Goal: Task Accomplishment & Management: Use online tool/utility

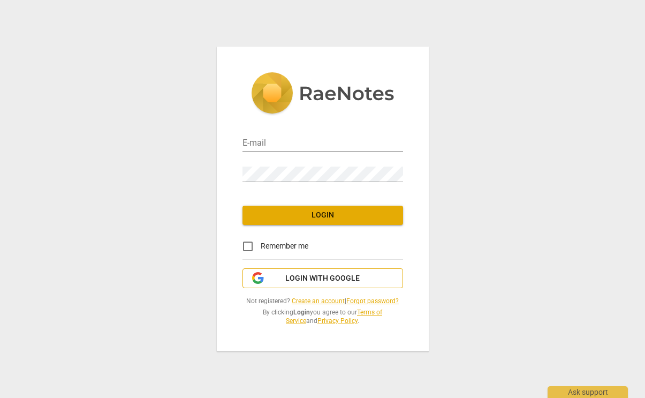
click at [330, 279] on span "Login with Google" at bounding box center [322, 278] width 74 height 11
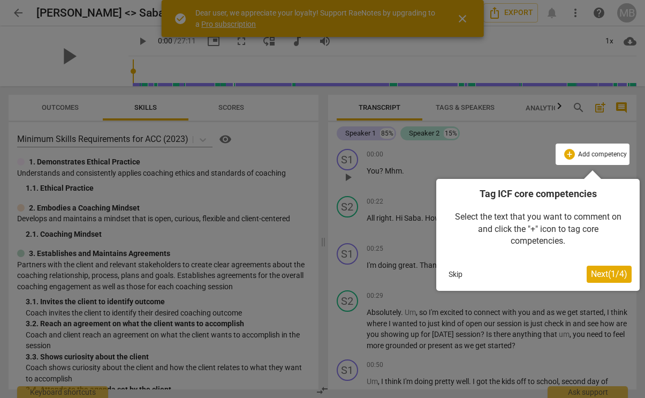
click at [605, 276] on span "Next ( 1 / 4 )" at bounding box center [609, 274] width 36 height 10
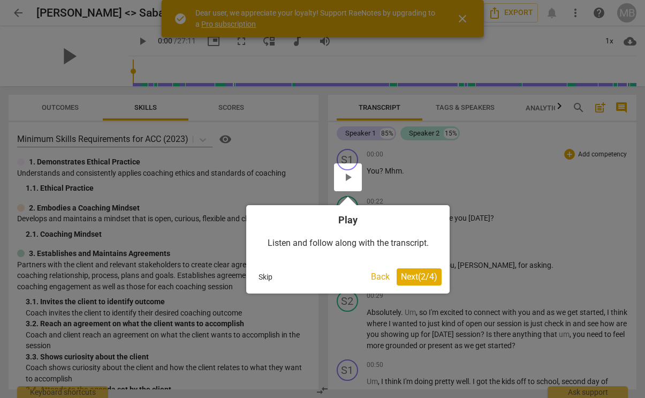
click at [417, 277] on span "Next ( 2 / 4 )" at bounding box center [419, 277] width 36 height 10
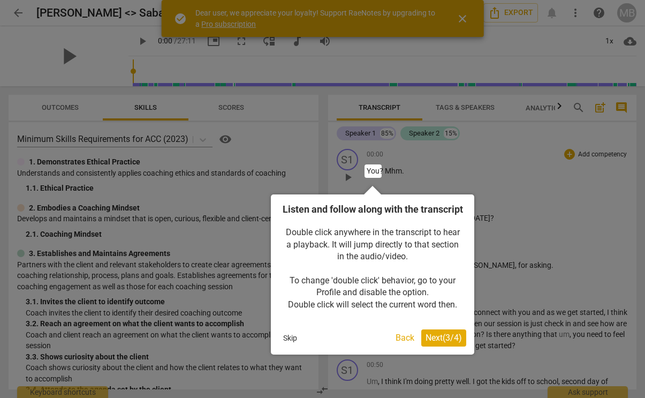
click at [442, 343] on span "Next ( 3 / 4 )" at bounding box center [444, 338] width 36 height 10
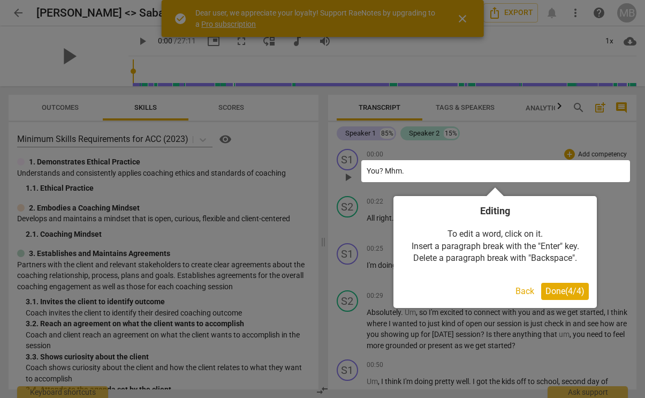
click at [570, 287] on span "Done ( 4 / 4 )" at bounding box center [565, 291] width 39 height 10
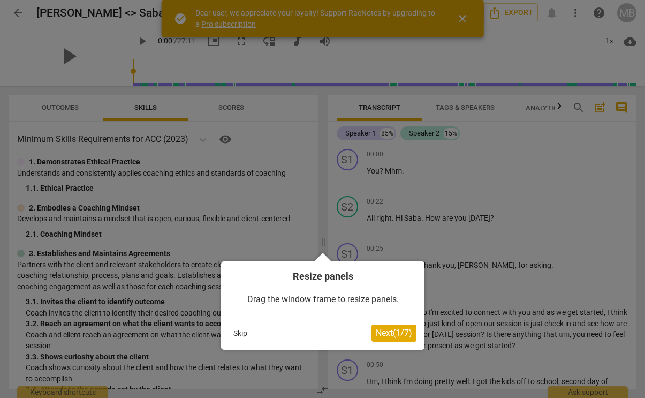
click at [404, 335] on span "Next ( 1 / 7 )" at bounding box center [394, 333] width 36 height 10
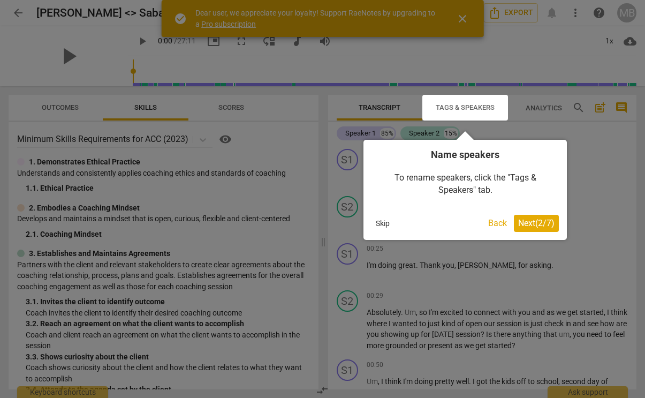
click at [542, 222] on span "Next ( 2 / 7 )" at bounding box center [536, 223] width 36 height 10
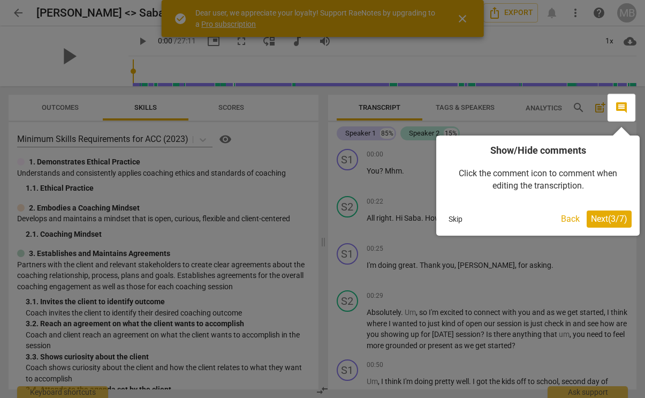
click at [612, 221] on span "Next ( 3 / 7 )" at bounding box center [609, 219] width 36 height 10
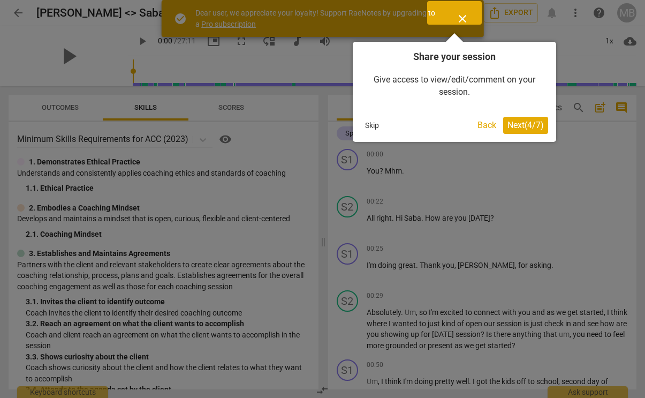
click at [518, 122] on span "Next ( 4 / 7 )" at bounding box center [526, 125] width 36 height 10
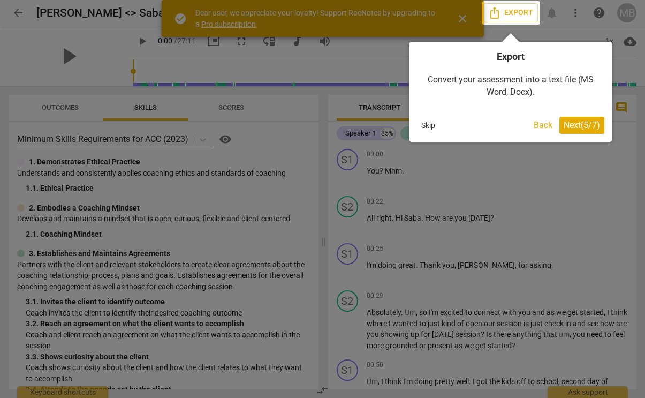
click at [577, 122] on span "Next ( 5 / 7 )" at bounding box center [582, 125] width 36 height 10
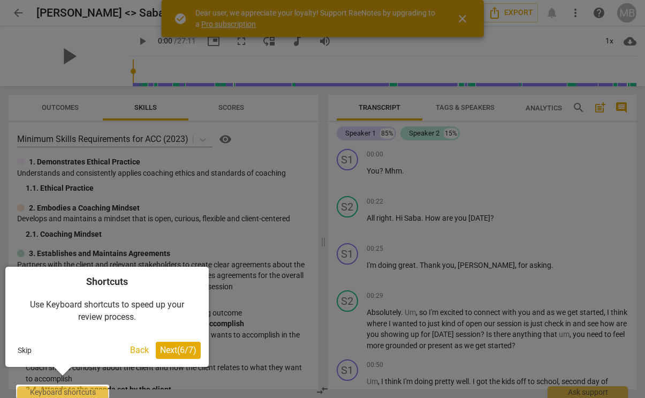
click at [182, 348] on span "Next ( 6 / 7 )" at bounding box center [178, 350] width 36 height 10
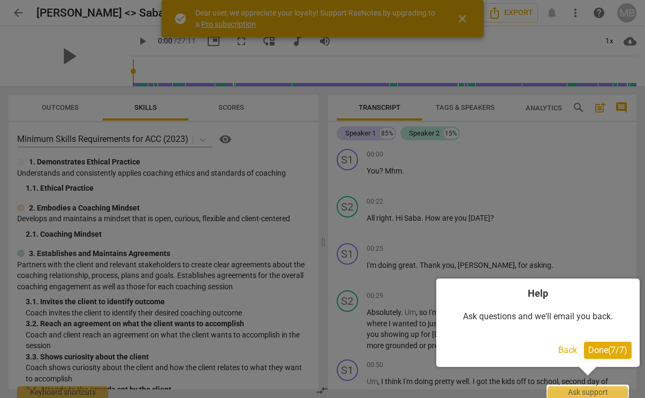
click at [616, 348] on span "Done ( 7 / 7 )" at bounding box center [608, 350] width 39 height 10
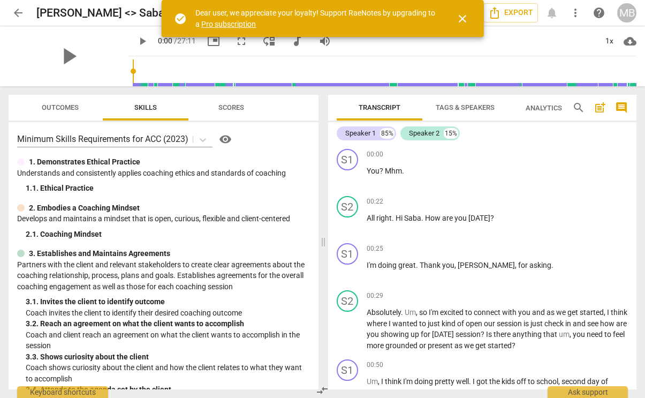
click at [460, 103] on span "Tags & Speakers" at bounding box center [465, 108] width 85 height 14
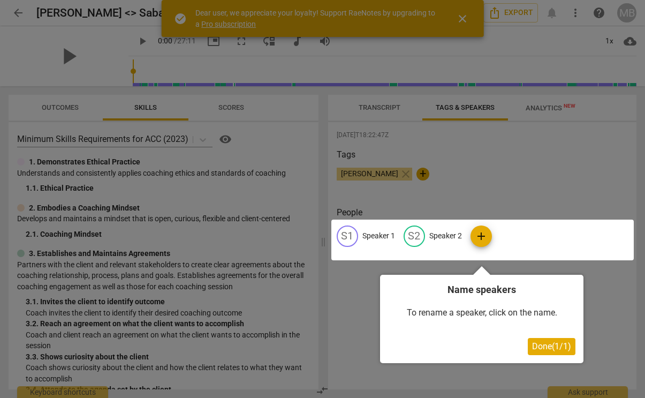
click at [551, 350] on span "Done ( 1 / 1 )" at bounding box center [551, 346] width 39 height 10
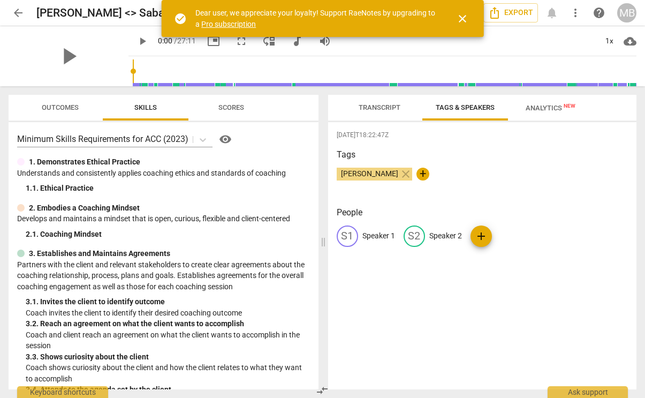
click at [370, 238] on p "Speaker 1" at bounding box center [379, 235] width 33 height 11
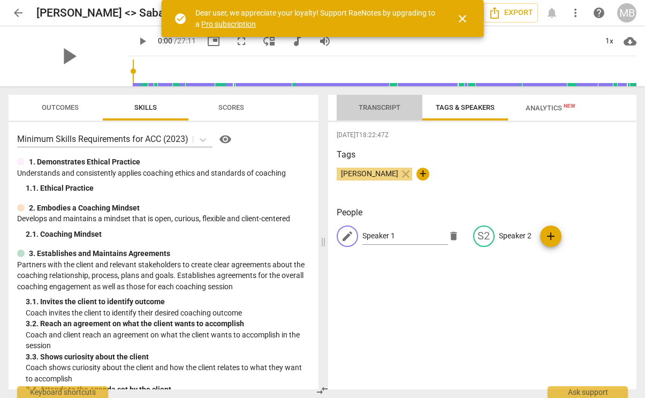
click at [383, 110] on span "Transcript" at bounding box center [380, 107] width 42 height 8
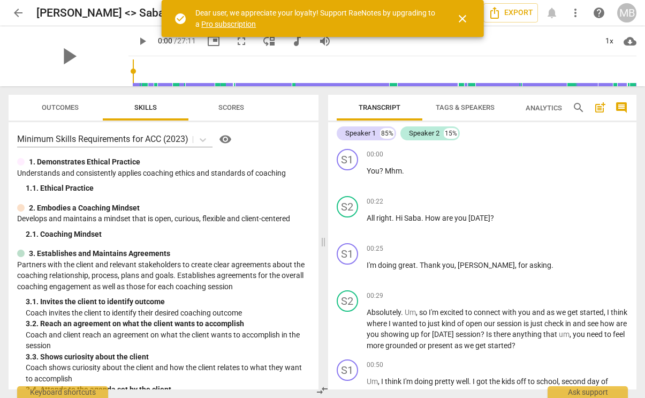
click at [464, 112] on span "Tags & Speakers" at bounding box center [465, 108] width 85 height 14
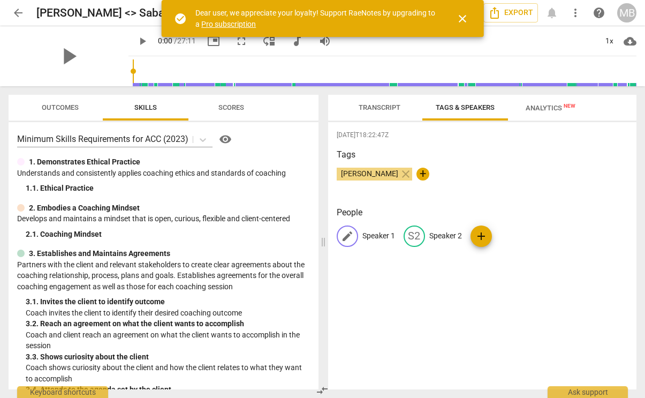
click at [375, 234] on p "Speaker 1" at bounding box center [379, 235] width 33 height 11
click at [375, 234] on input "Speaker 1" at bounding box center [406, 236] width 86 height 17
type input "Saba"
click at [499, 239] on p "Speaker 2" at bounding box center [515, 235] width 33 height 11
type input "[PERSON_NAME]"
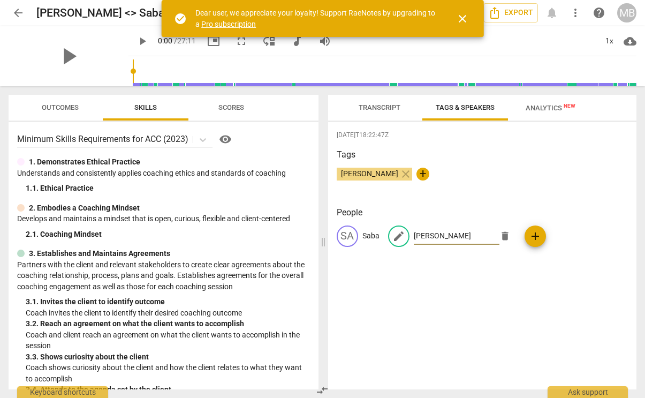
click at [629, 180] on div "[DATE]T18:22:47Z Tags [PERSON_NAME] close + People [PERSON_NAME] edit [PERSON_N…" at bounding box center [482, 255] width 309 height 267
click at [396, 103] on span "Transcript" at bounding box center [380, 107] width 42 height 8
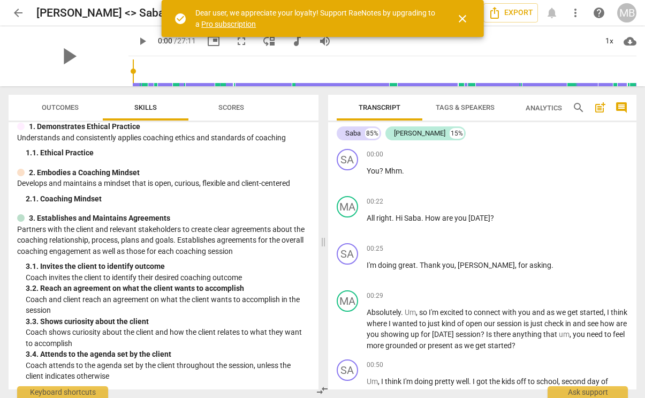
scroll to position [7, 0]
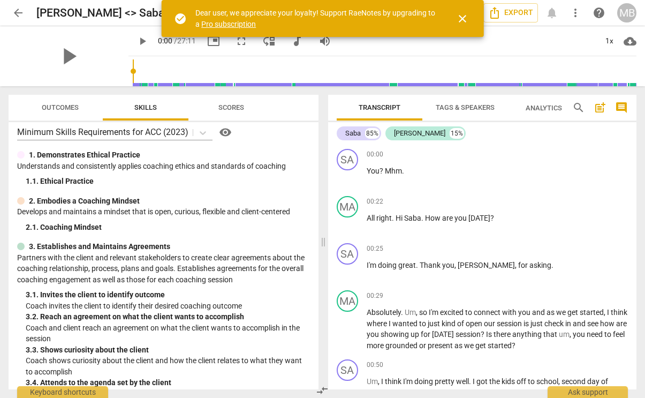
click at [483, 109] on span "Tags & Speakers" at bounding box center [465, 107] width 59 height 8
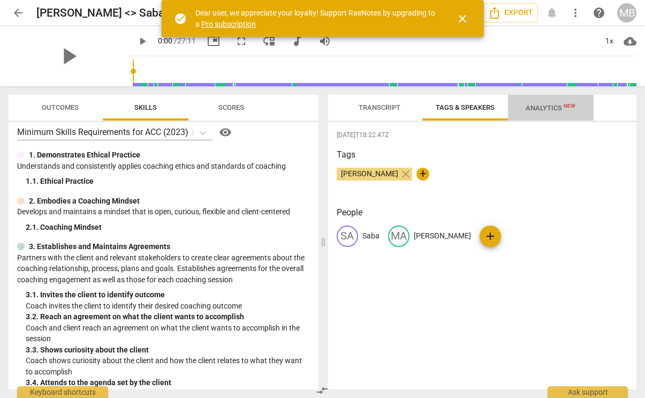
click at [542, 106] on span "Analytics New" at bounding box center [551, 108] width 50 height 8
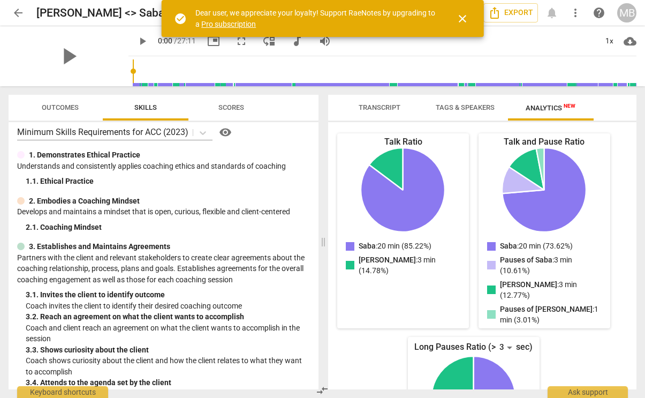
scroll to position [0, 0]
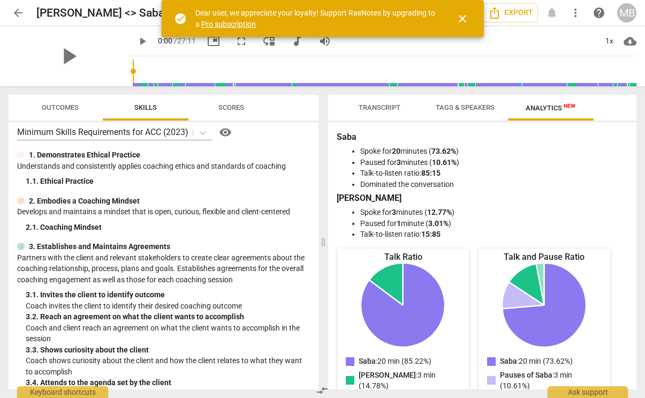
click at [223, 111] on span "Scores" at bounding box center [232, 107] width 26 height 8
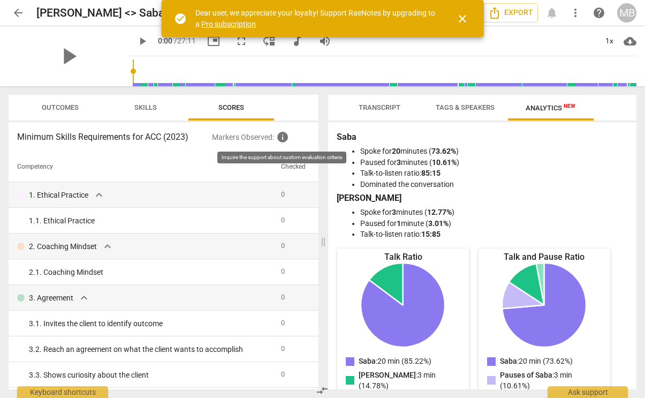
click at [288, 140] on span "info" at bounding box center [282, 137] width 13 height 13
click at [62, 122] on div "Minimum Skills Requirements for ACC (2023) Markers Observed : info Competency C…" at bounding box center [164, 255] width 310 height 267
click at [73, 107] on span "Outcomes" at bounding box center [60, 107] width 37 height 8
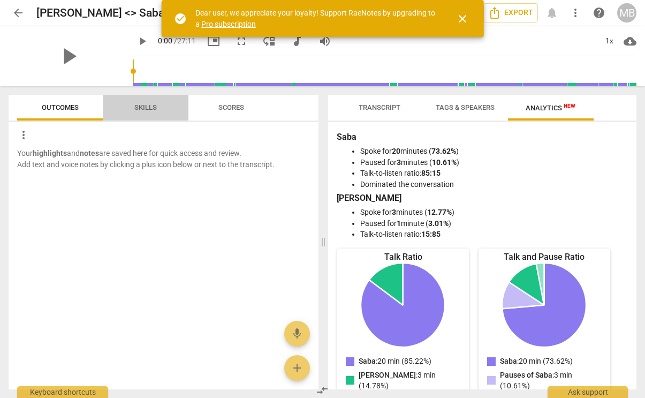
click at [160, 109] on span "Skills" at bounding box center [146, 108] width 48 height 14
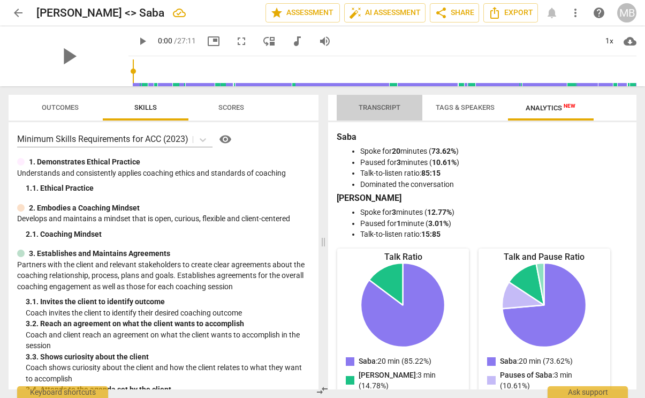
click at [373, 109] on span "Transcript" at bounding box center [380, 107] width 42 height 8
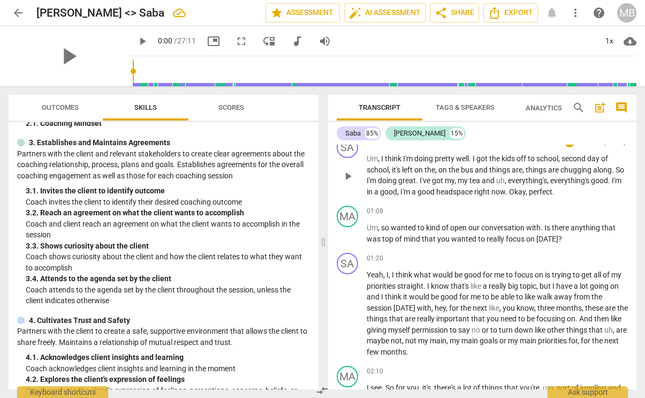
scroll to position [225, 0]
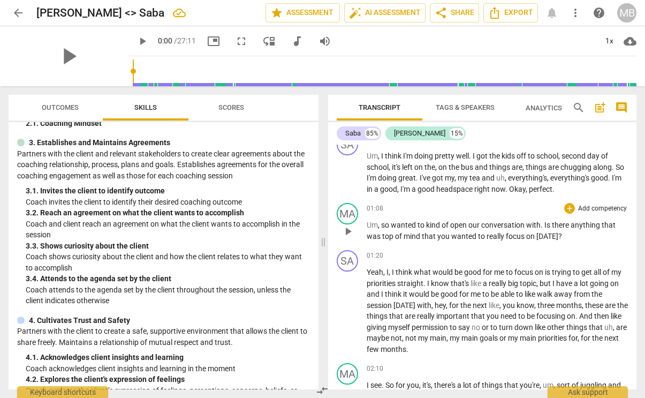
click at [584, 207] on p "Add competency" at bounding box center [602, 209] width 51 height 10
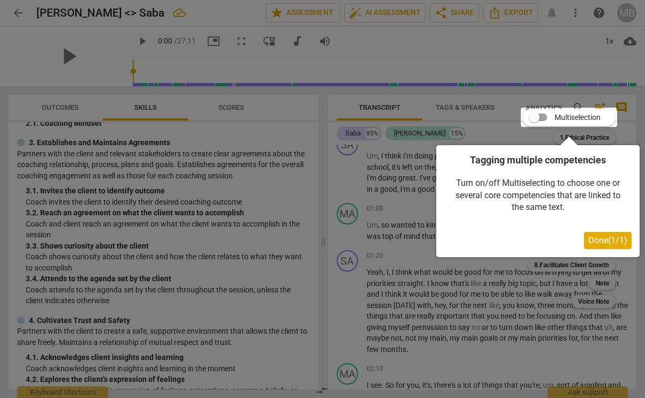
click at [614, 249] on div "Tagging multiple competencies Turn on/off Multiselecting to choose one or sever…" at bounding box center [539, 201] width 204 height 112
click at [608, 242] on span "Done ( 1 / 1 )" at bounding box center [608, 240] width 39 height 10
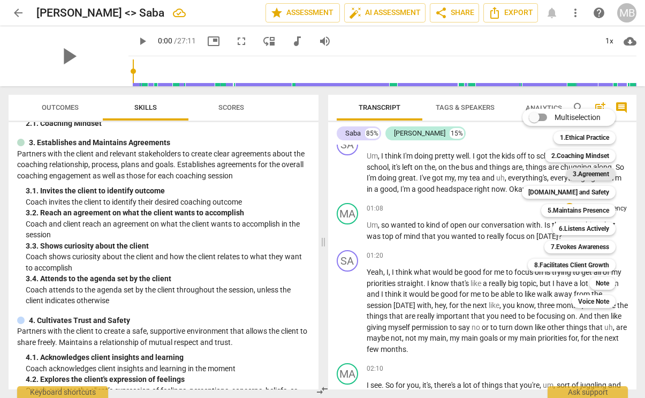
click at [590, 176] on b "3.Agreement" at bounding box center [591, 174] width 36 height 13
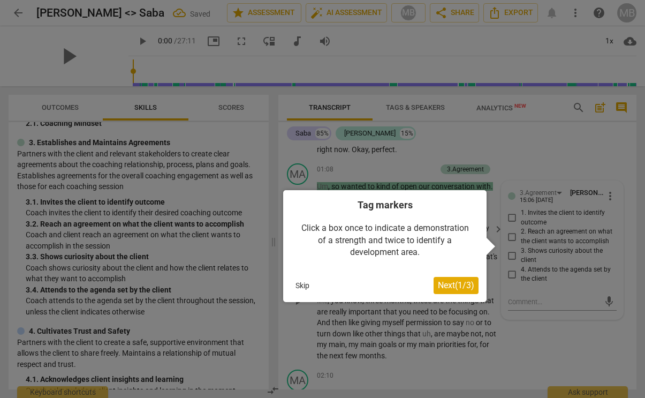
scroll to position [315, 0]
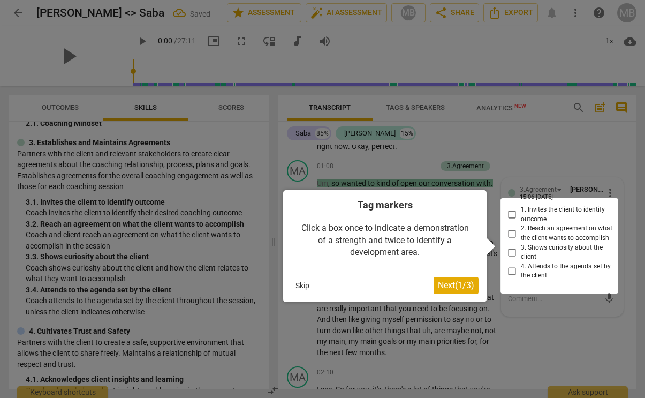
click at [455, 286] on span "Next ( 1 / 3 )" at bounding box center [456, 285] width 36 height 10
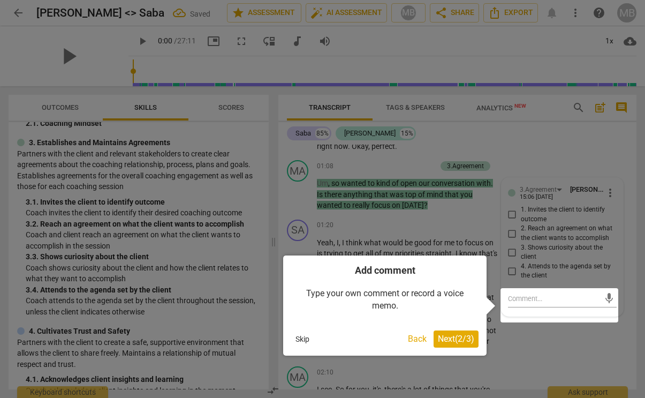
click at [458, 335] on span "Next ( 2 / 3 )" at bounding box center [456, 339] width 36 height 10
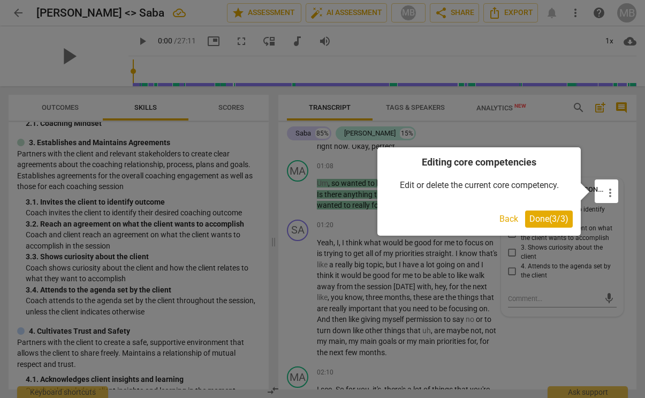
click at [554, 220] on span "Done ( 3 / 3 )" at bounding box center [549, 219] width 39 height 10
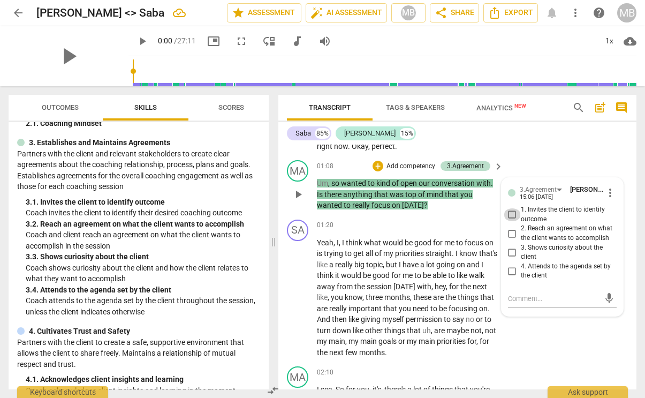
click at [509, 215] on input "1. Invites the client to identify outcome" at bounding box center [512, 214] width 17 height 13
checkbox input "true"
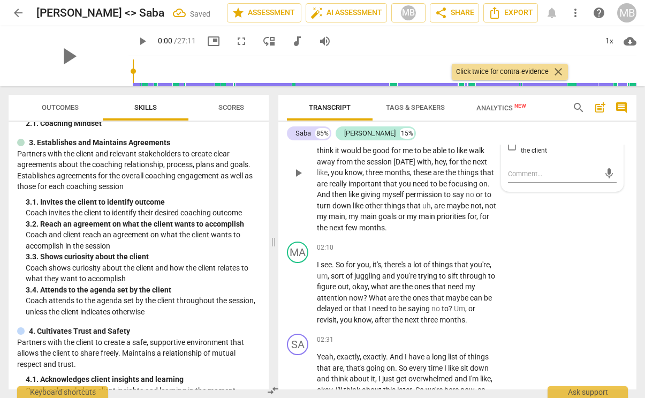
scroll to position [446, 0]
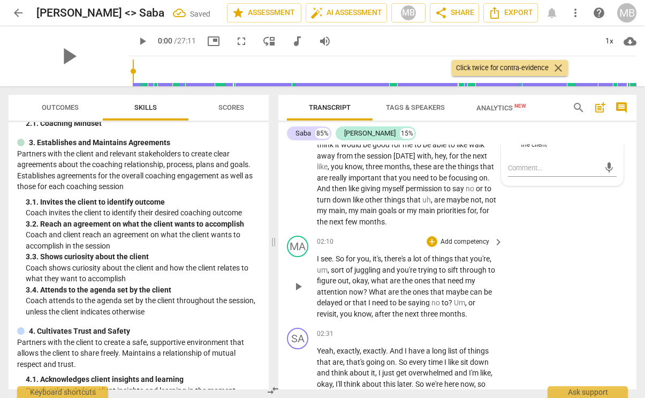
click at [473, 276] on span "my" at bounding box center [470, 280] width 10 height 9
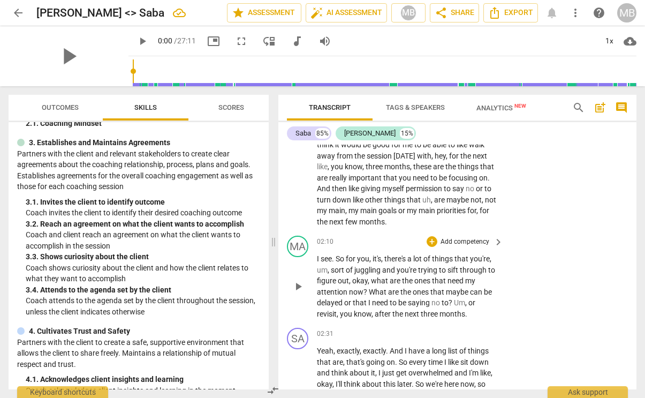
click at [473, 243] on p "Add competency" at bounding box center [465, 242] width 51 height 10
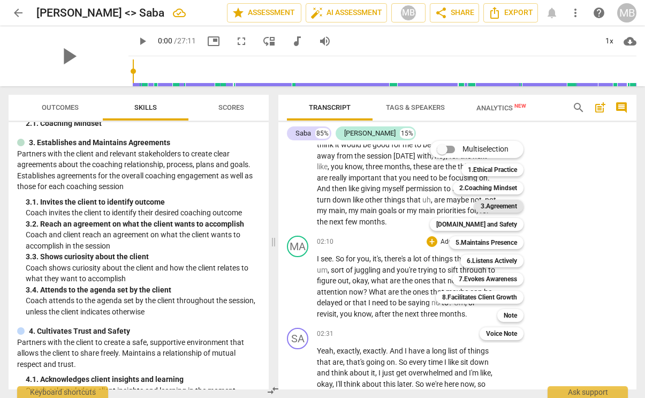
click at [498, 208] on b "3.Agreement" at bounding box center [499, 206] width 36 height 13
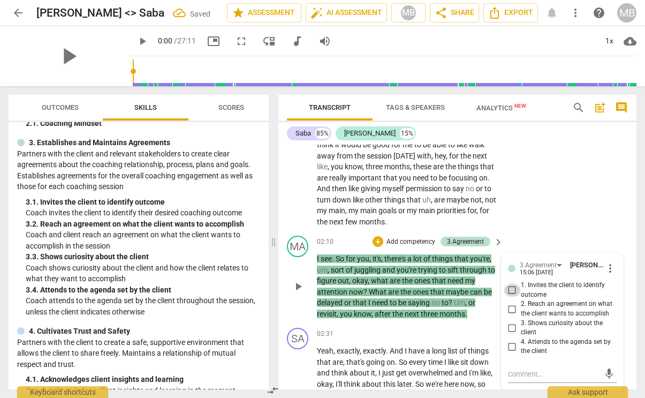
click at [509, 289] on input "1. Invites the client to identify outcome" at bounding box center [512, 290] width 17 height 13
checkbox input "true"
click at [511, 334] on input "3. Shows curiosity about the client" at bounding box center [512, 327] width 17 height 13
checkbox input "true"
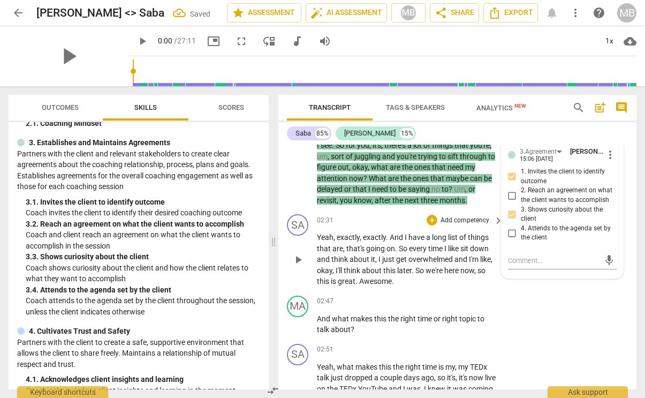
scroll to position [559, 0]
click at [437, 258] on span "overwhelmed" at bounding box center [432, 259] width 46 height 9
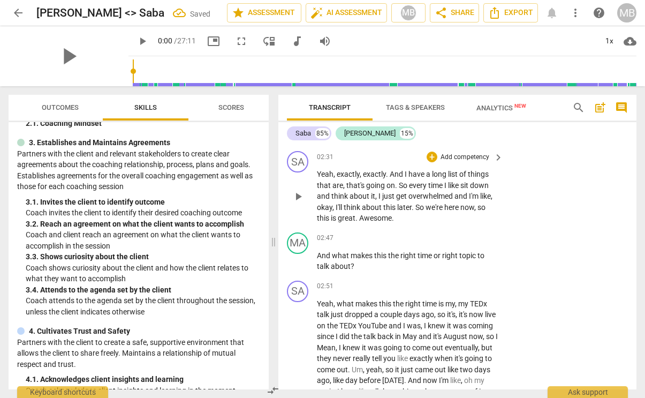
scroll to position [635, 0]
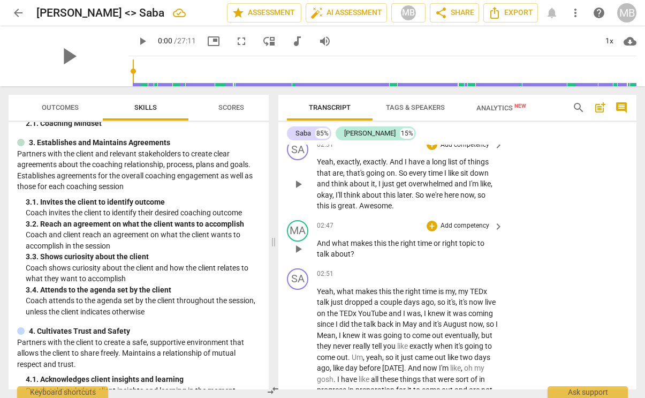
click at [462, 224] on p "Add competency" at bounding box center [465, 226] width 51 height 10
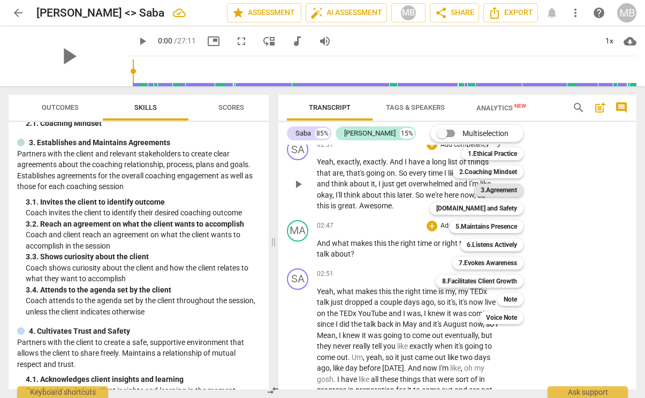
click at [508, 188] on b "3.Agreement" at bounding box center [499, 190] width 36 height 13
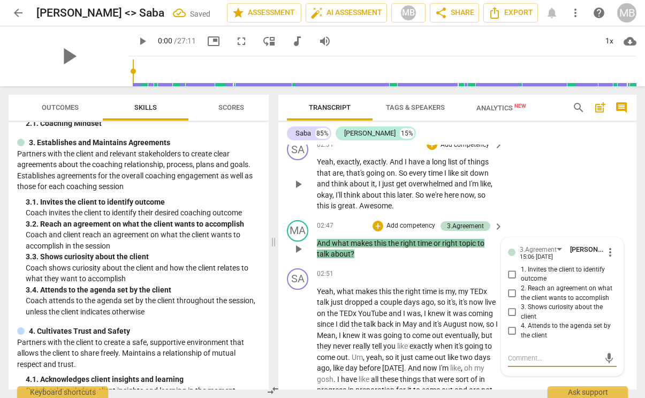
click at [509, 319] on input "3. Shows curiosity about the client" at bounding box center [512, 312] width 17 height 13
checkbox input "true"
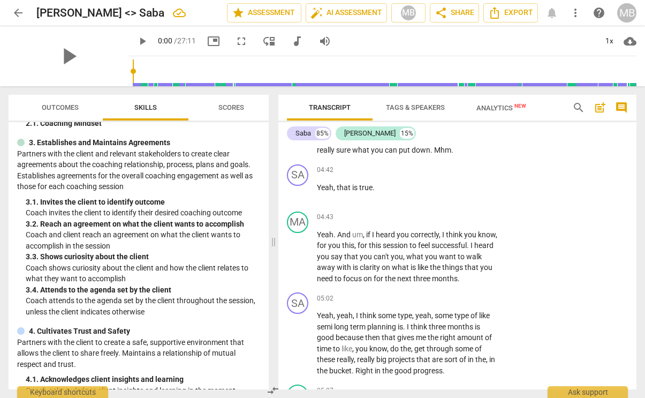
scroll to position [1167, 0]
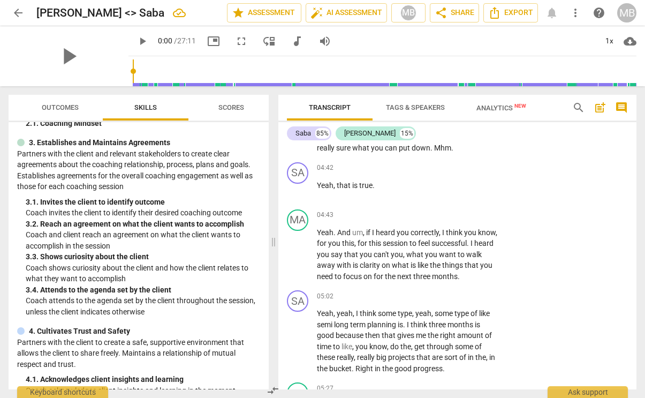
click at [430, 269] on span "like" at bounding box center [424, 265] width 12 height 9
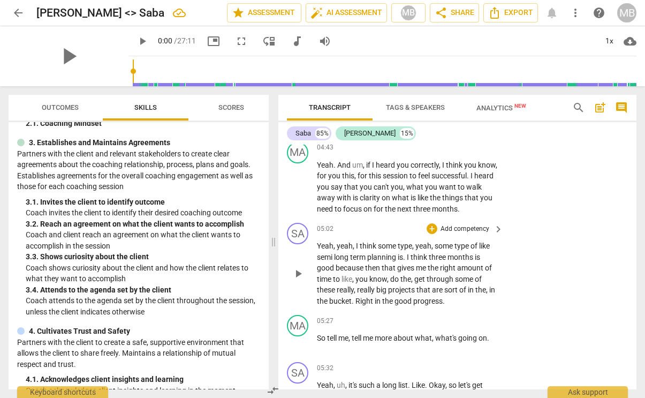
scroll to position [1233, 0]
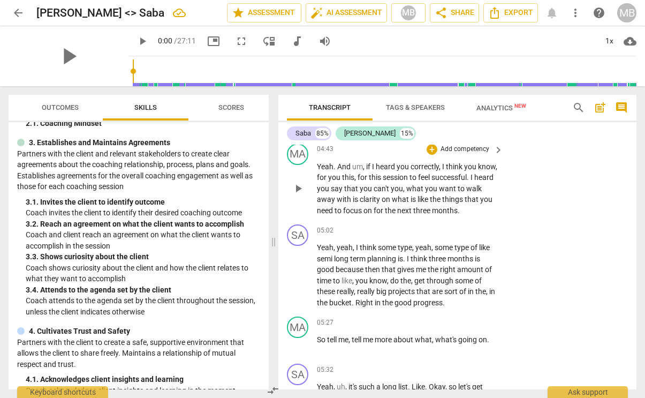
click at [474, 154] on p "Add competency" at bounding box center [465, 150] width 51 height 10
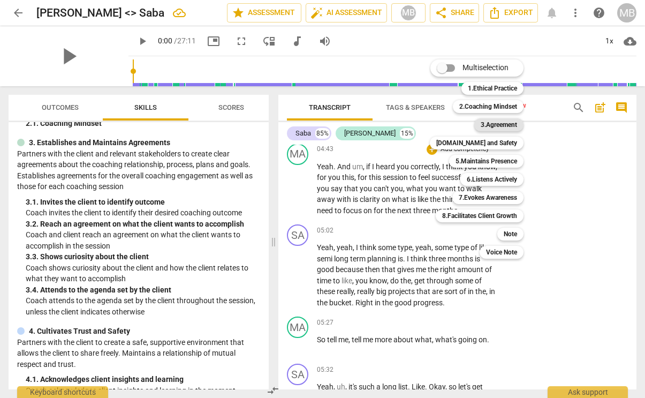
click at [509, 123] on b "3.Agreement" at bounding box center [499, 124] width 36 height 13
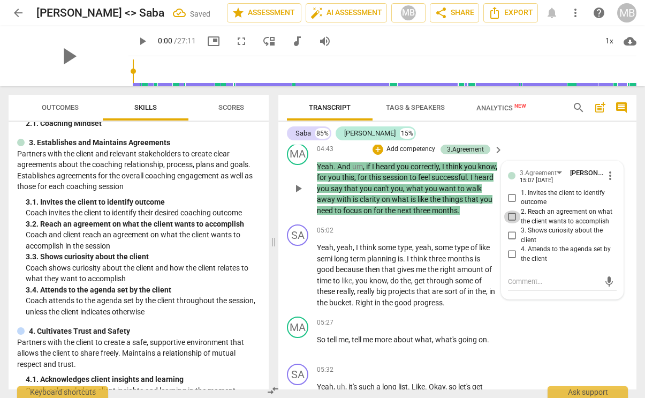
click at [514, 223] on input "2. Reach an agreement on what the client wants to accomplish" at bounding box center [512, 216] width 17 height 13
checkbox input "true"
click at [512, 261] on input "4. Attends to the agenda set by the client" at bounding box center [512, 254] width 17 height 13
checkbox input "true"
click at [461, 263] on span "months" at bounding box center [461, 258] width 27 height 9
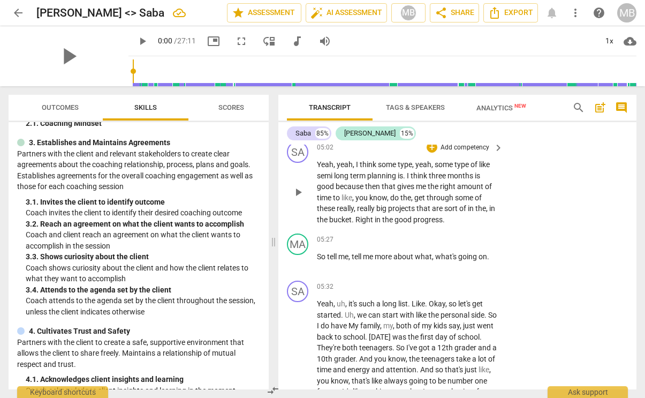
scroll to position [1318, 0]
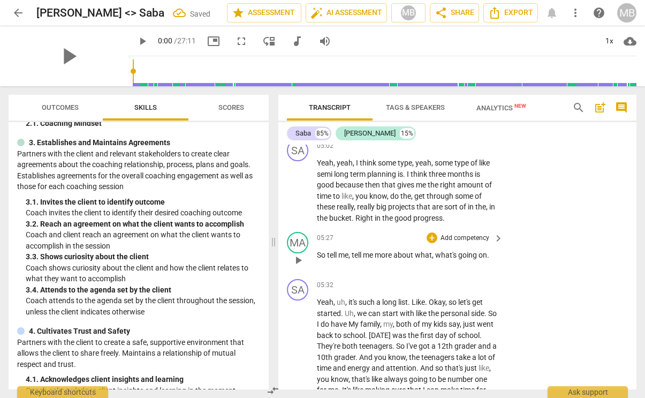
click at [462, 259] on span "going" at bounding box center [468, 255] width 20 height 9
click at [472, 243] on p "Add competency" at bounding box center [465, 239] width 51 height 10
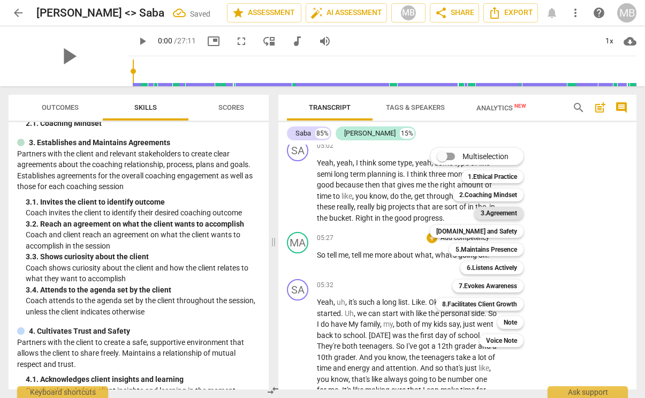
click at [501, 216] on b "3.Agreement" at bounding box center [499, 213] width 36 height 13
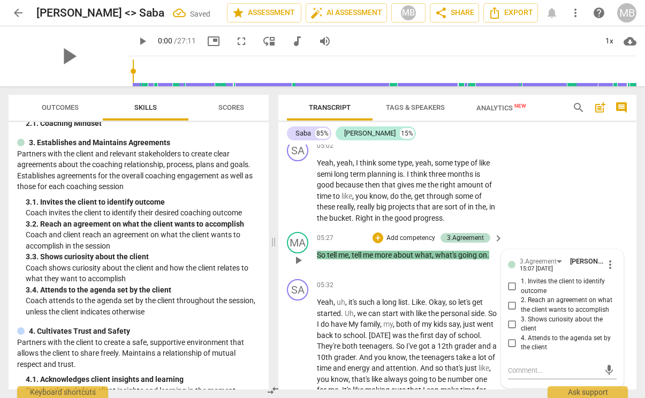
scroll to position [1322, 0]
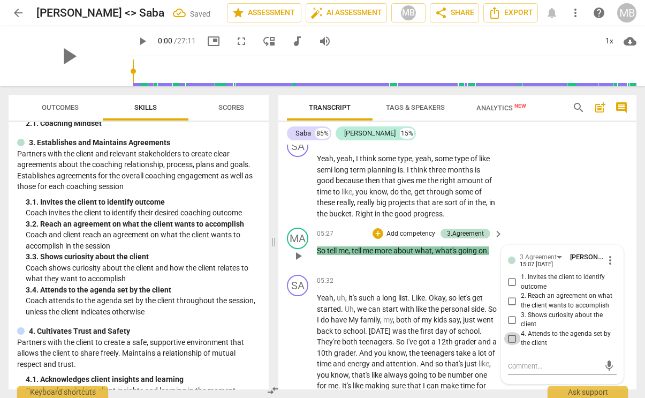
click at [512, 345] on input "4. Attends to the agenda set by the client" at bounding box center [512, 338] width 17 height 13
checkbox input "true"
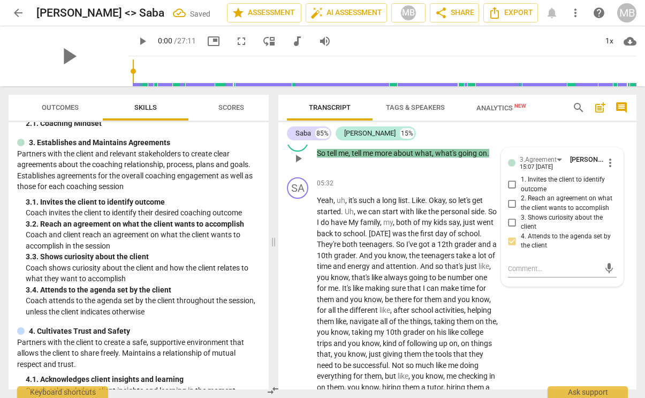
scroll to position [1420, 0]
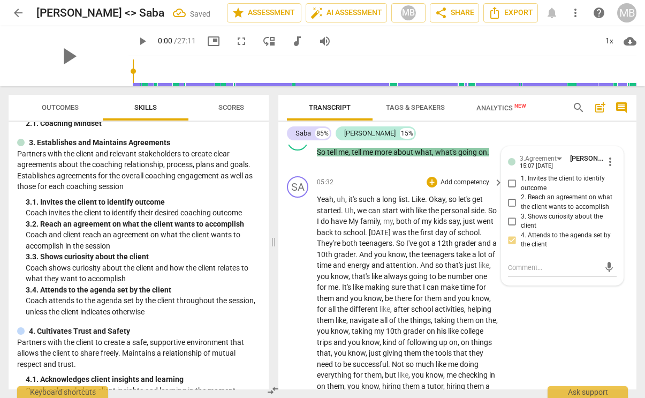
click at [422, 259] on span "the" at bounding box center [415, 254] width 12 height 9
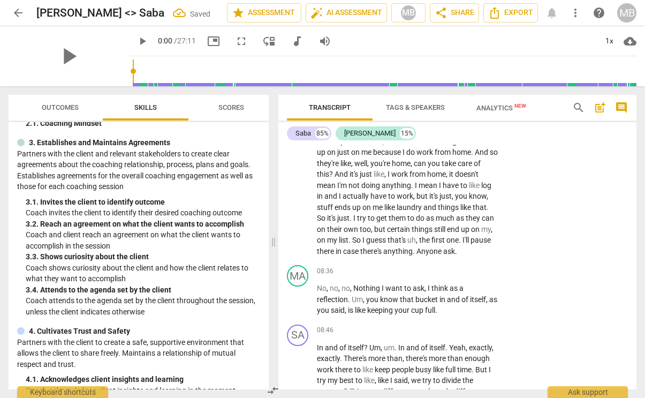
scroll to position [1984, 0]
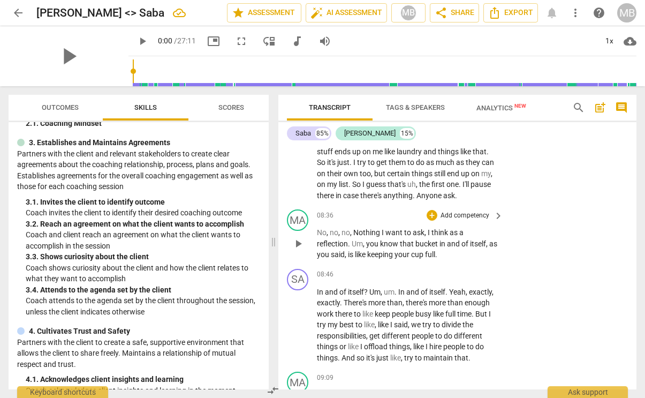
click at [483, 221] on p "Add competency" at bounding box center [465, 216] width 51 height 10
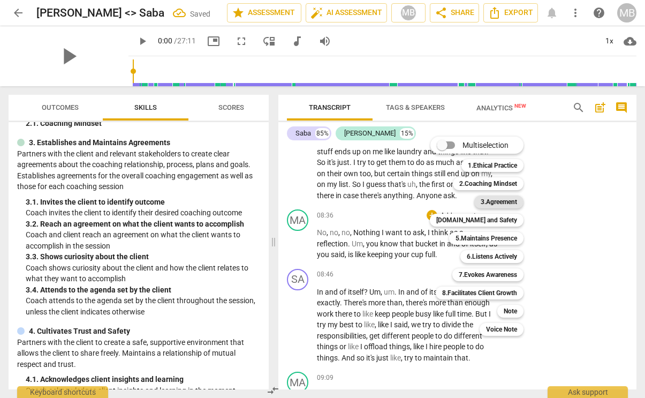
click at [500, 200] on b "3.Agreement" at bounding box center [499, 201] width 36 height 13
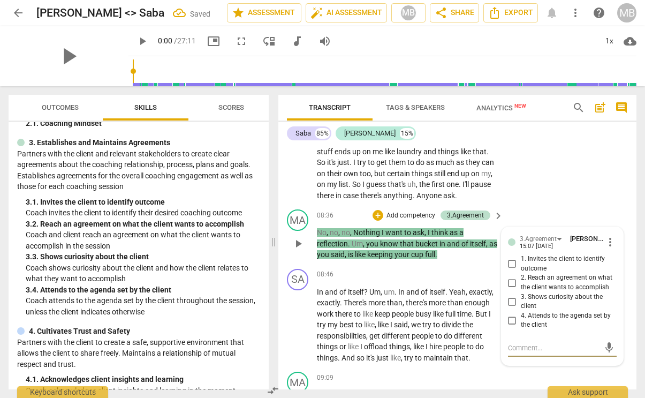
click at [511, 327] on input "4. Attends to the agenda set by the client" at bounding box center [512, 320] width 17 height 13
checkbox input "true"
click at [459, 305] on div "08:46 + Add competency keyboard_arrow_right In and of itself ? Um , um . In and…" at bounding box center [410, 316] width 187 height 95
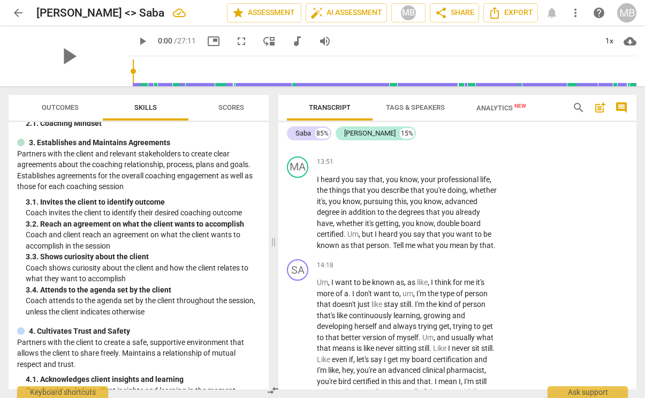
scroll to position [3076, 0]
click at [480, 166] on p "Add competency" at bounding box center [465, 161] width 51 height 10
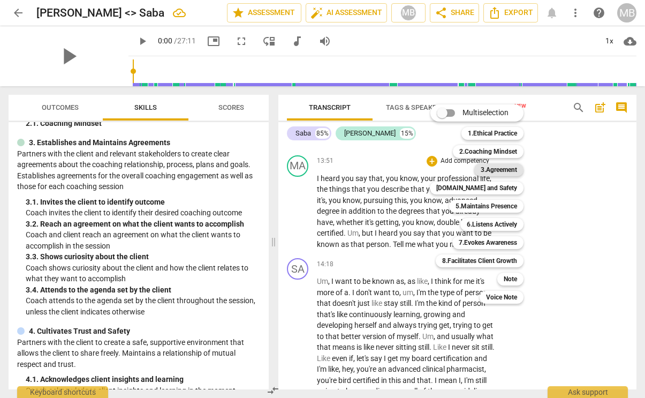
click at [501, 164] on b "3.Agreement" at bounding box center [499, 169] width 36 height 13
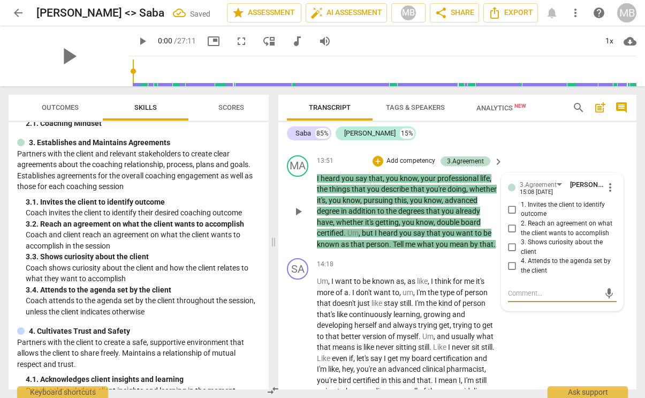
click at [442, 215] on span "that" at bounding box center [434, 211] width 16 height 9
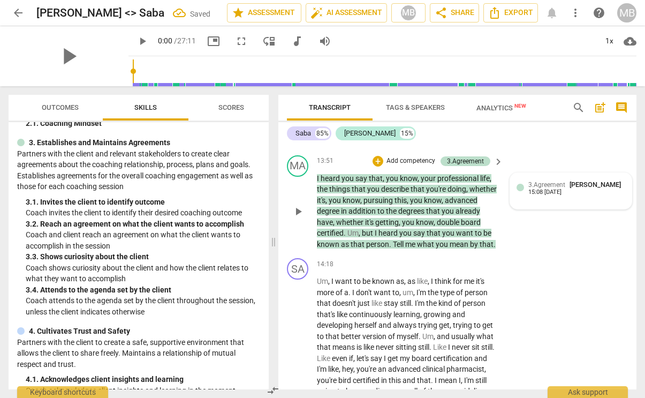
click at [517, 191] on div at bounding box center [520, 187] width 7 height 7
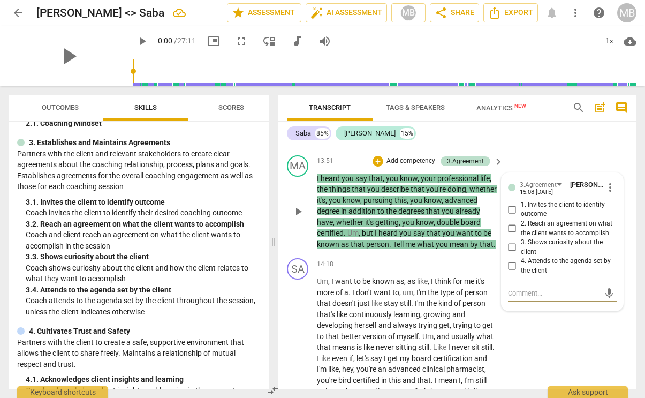
click at [529, 257] on span "3. Shows curiosity about the client" at bounding box center [567, 247] width 92 height 19
click at [521, 254] on input "3. Shows curiosity about the client" at bounding box center [512, 247] width 17 height 13
checkbox input "true"
click at [442, 250] on p "I heard you say that , you know , your professional life , the things that you …" at bounding box center [407, 211] width 181 height 77
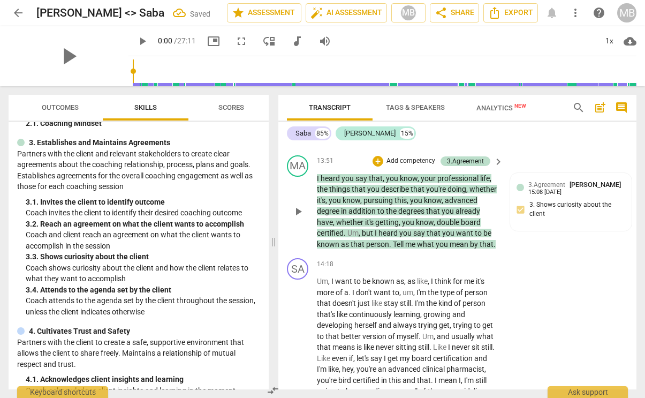
click at [501, 168] on span "keyboard_arrow_right" at bounding box center [498, 161] width 13 height 13
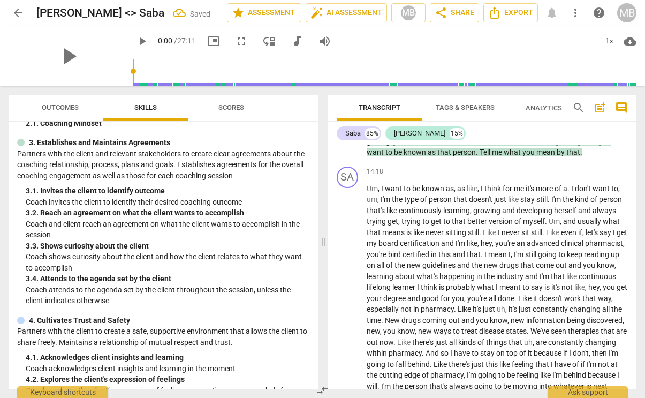
scroll to position [2285, 0]
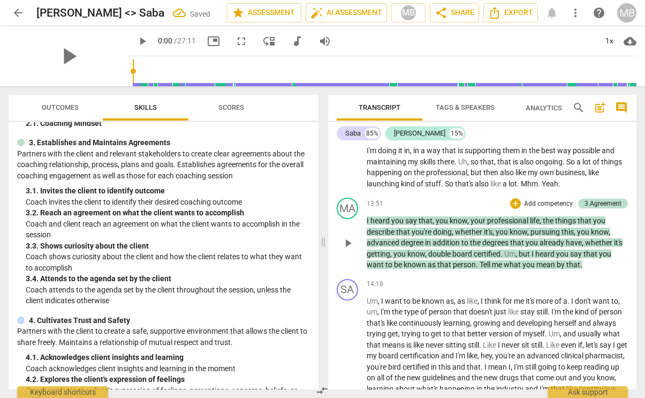
click at [496, 236] on span "," at bounding box center [494, 232] width 3 height 9
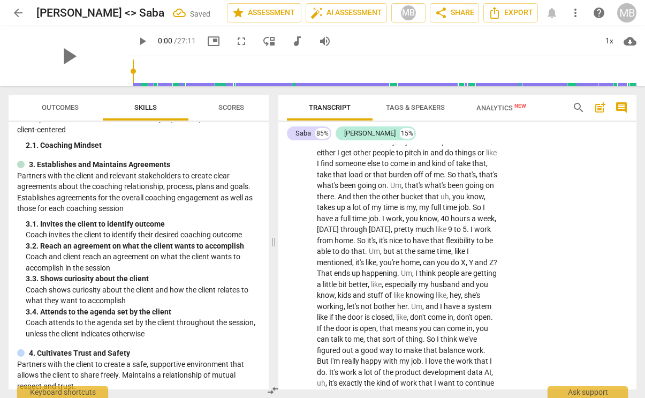
scroll to position [133, 0]
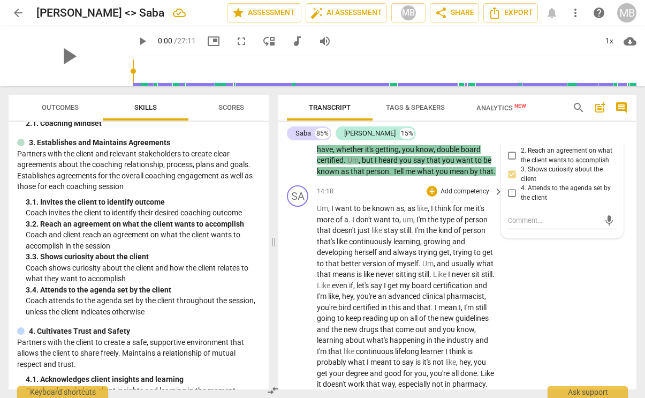
click at [453, 197] on p "Add competency" at bounding box center [465, 192] width 51 height 10
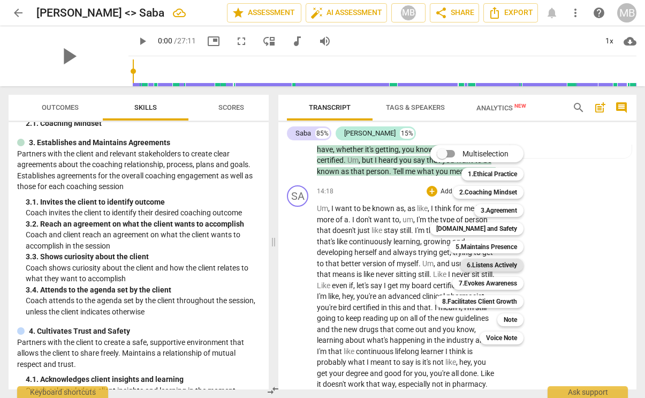
click at [502, 266] on b "6.Listens Actively" at bounding box center [492, 265] width 50 height 13
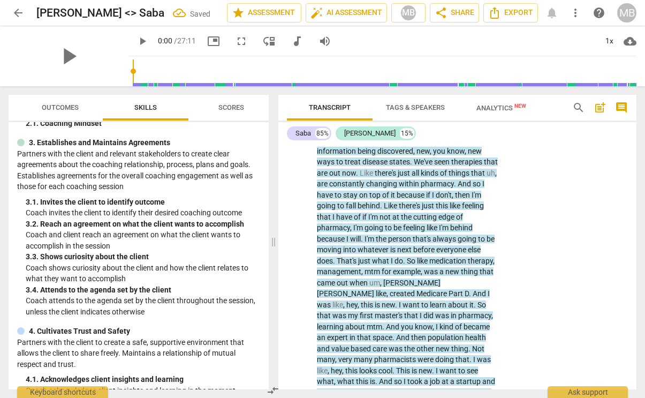
scroll to position [3250, 0]
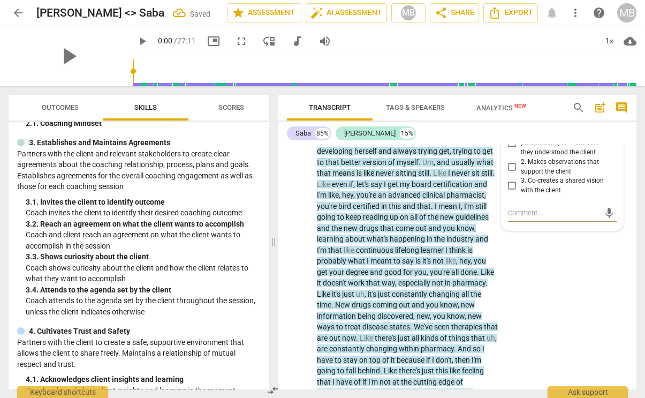
click at [403, 210] on span "this" at bounding box center [396, 206] width 14 height 9
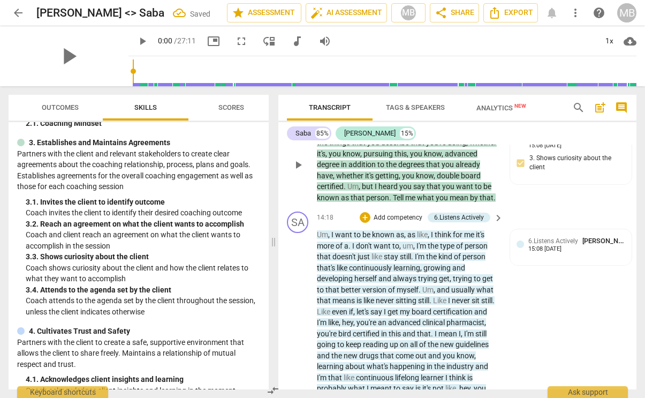
scroll to position [3119, 0]
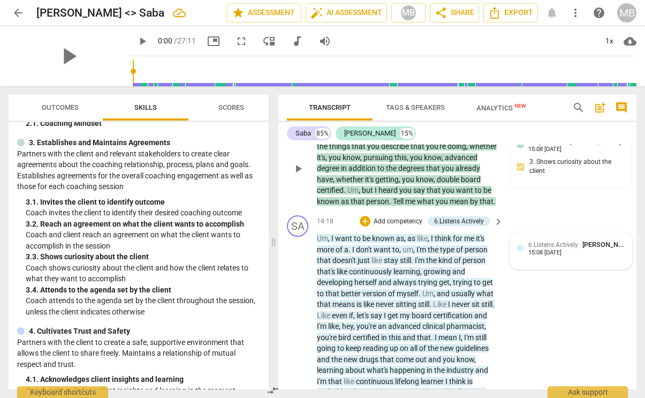
click at [537, 257] on div "15:08 [DATE]" at bounding box center [545, 253] width 33 height 7
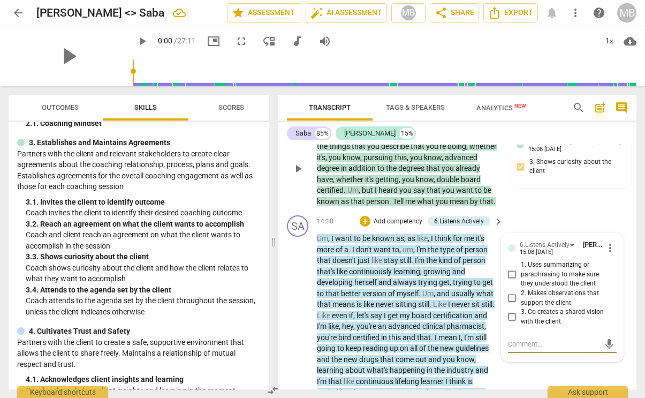
scroll to position [3250, 0]
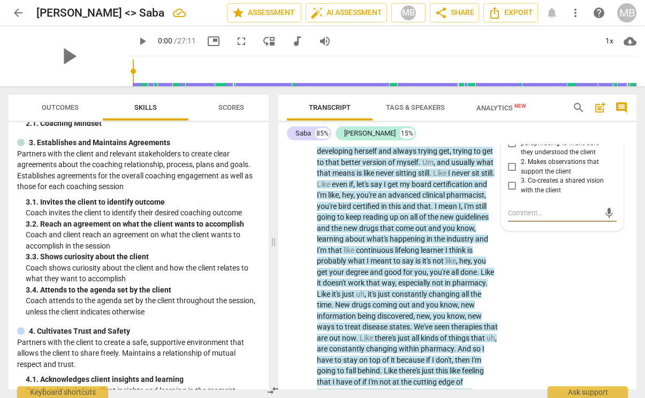
click at [607, 123] on span "more_vert" at bounding box center [610, 116] width 13 height 13
click at [613, 194] on li "Delete" at bounding box center [617, 190] width 37 height 20
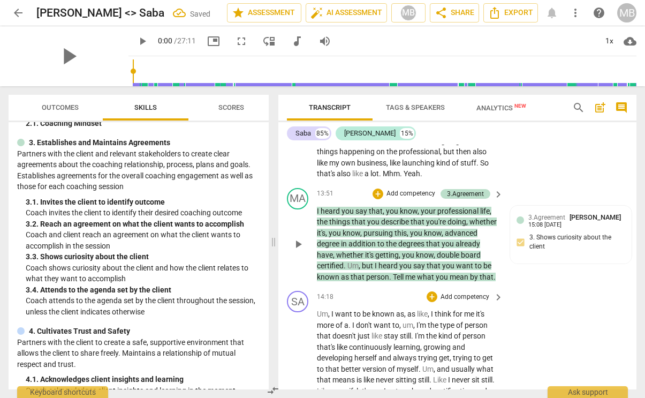
scroll to position [3043, 0]
click at [420, 200] on div "+ Add competency 3.Agreement" at bounding box center [432, 195] width 118 height 12
click at [422, 199] on p "Add competency" at bounding box center [411, 195] width 51 height 10
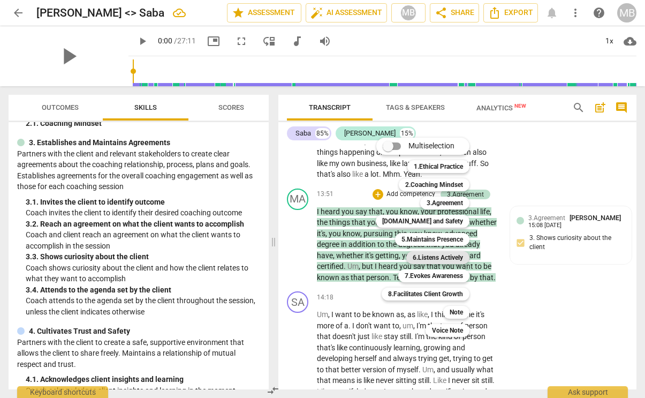
click at [450, 257] on b "6.Listens Actively" at bounding box center [438, 257] width 50 height 13
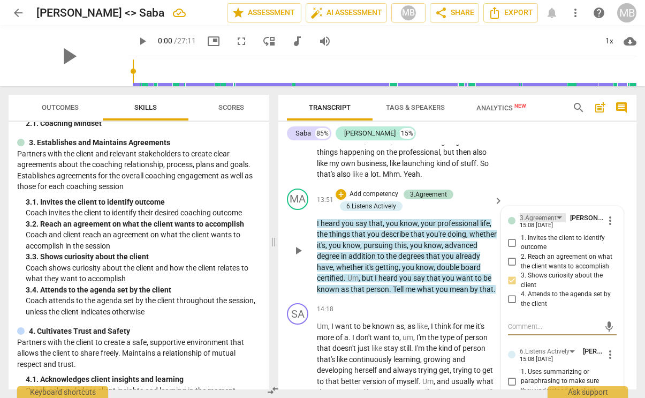
click at [543, 223] on div "3.Agreement" at bounding box center [538, 218] width 37 height 10
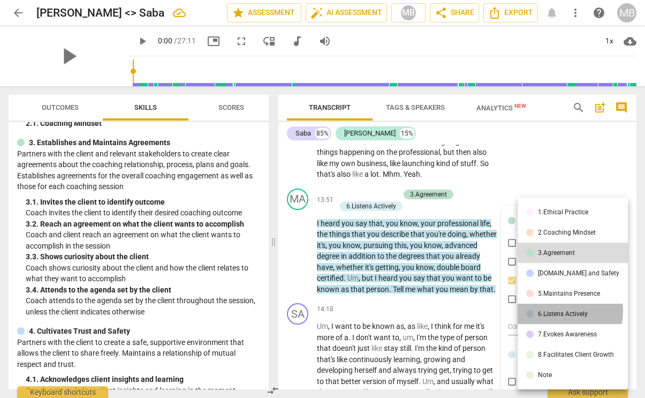
click at [546, 311] on div "6.Listens Actively" at bounding box center [563, 314] width 50 height 6
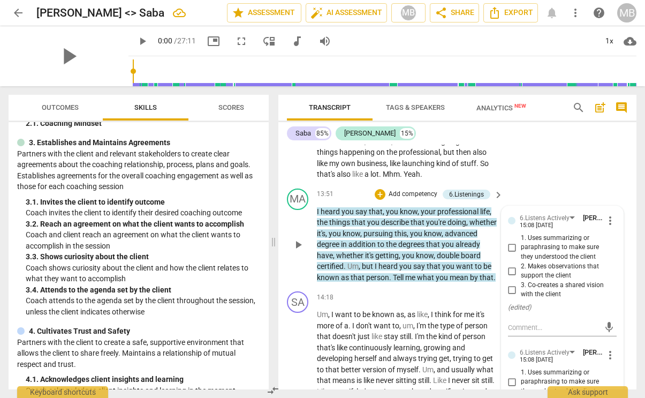
click at [513, 254] on input "1. Uses summarizing or paraphrasing to make sure they understood the client" at bounding box center [512, 247] width 17 height 13
checkbox input "true"
click at [510, 277] on input "2. Makes observations that support the client" at bounding box center [512, 271] width 17 height 13
checkbox input "true"
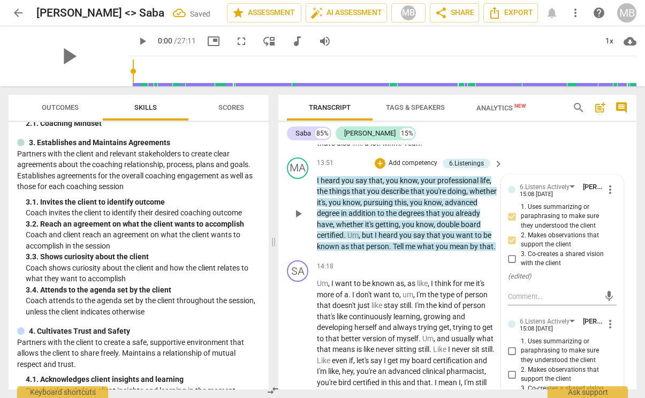
scroll to position [2975, 0]
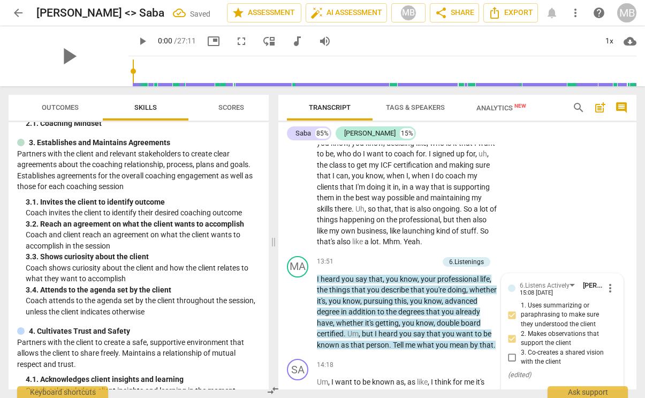
click at [477, 338] on p "I heard you say that , you know , your professional life , the things that you …" at bounding box center [407, 312] width 181 height 77
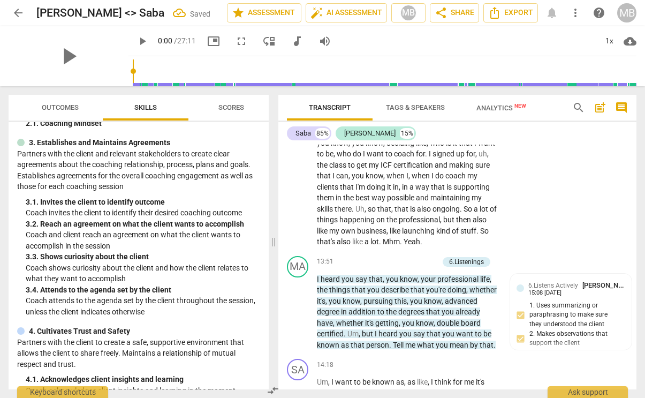
click at [498, 269] on span "keyboard_arrow_right" at bounding box center [498, 262] width 13 height 13
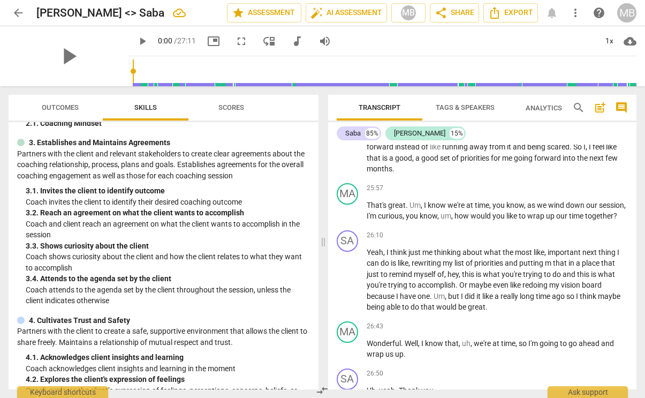
scroll to position [4710, 0]
